Goal: Information Seeking & Learning: Learn about a topic

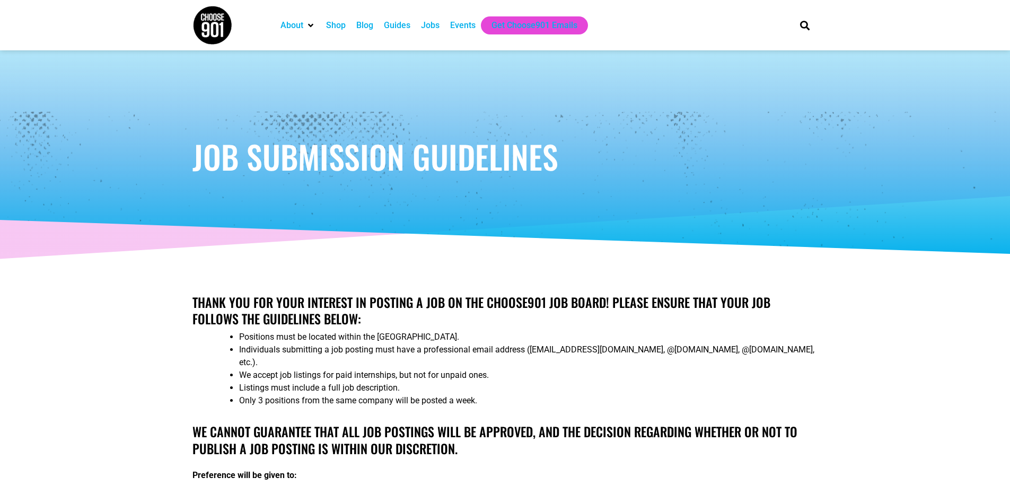
click at [434, 23] on div "Jobs" at bounding box center [430, 25] width 19 height 13
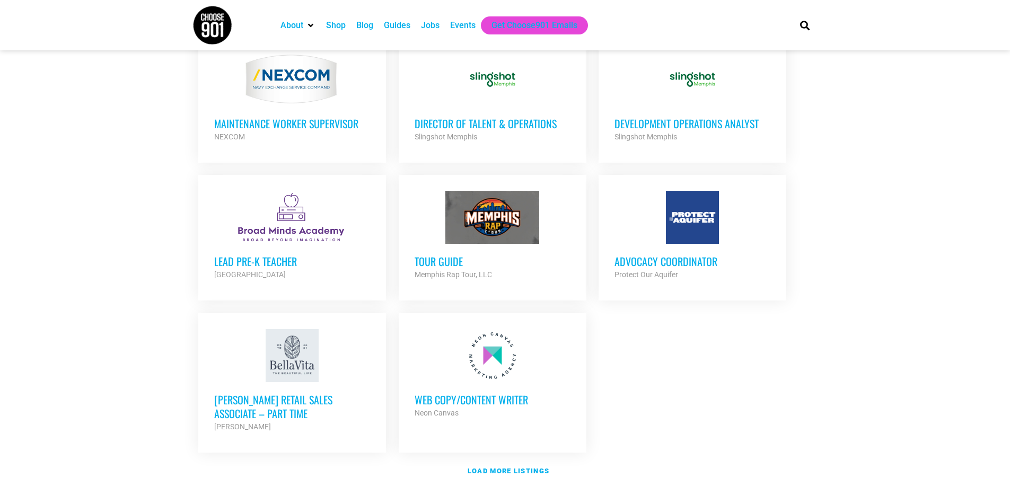
scroll to position [1079, 0]
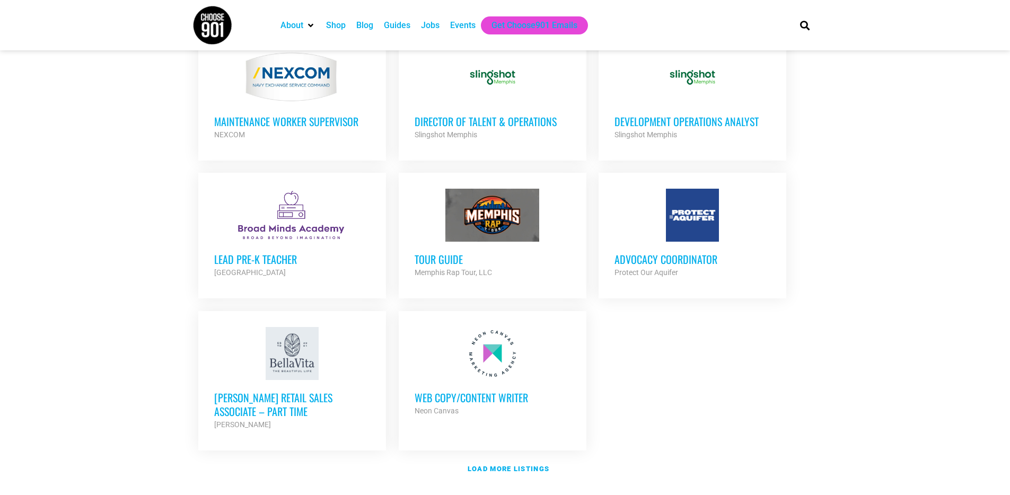
click at [520, 355] on div at bounding box center [492, 353] width 156 height 53
